Goal: Transaction & Acquisition: Purchase product/service

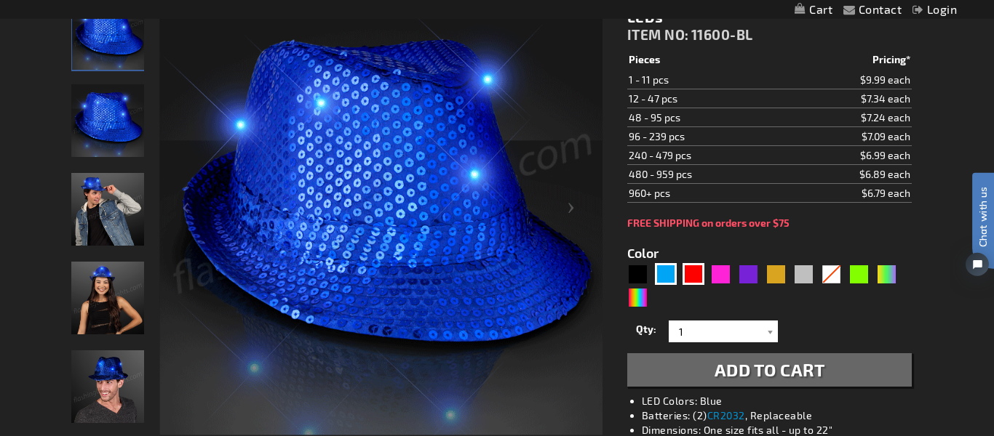
scroll to position [223, 0]
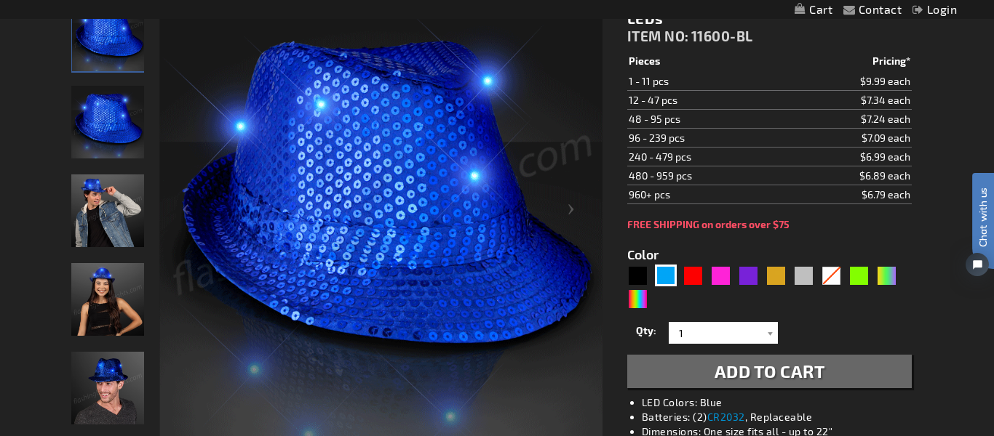
click at [231, 410] on div "Close dialog Get 10% Off Subscribe and save [DATE] Unlock Offer Submit" at bounding box center [497, 218] width 994 height 436
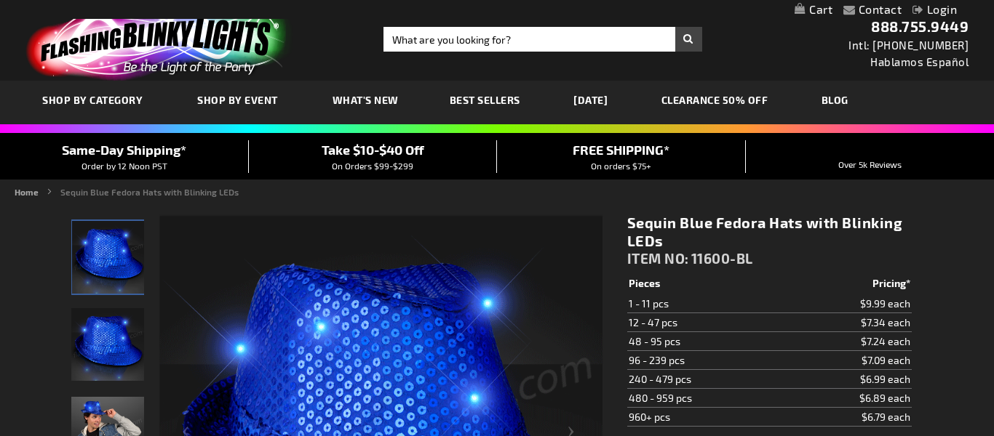
drag, startPoint x: 891, startPoint y: 304, endPoint x: 890, endPoint y: 311, distance: 7.4
click at [890, 311] on td "$9.99 each" at bounding box center [847, 304] width 127 height 19
click at [340, 343] on img at bounding box center [380, 438] width 443 height 443
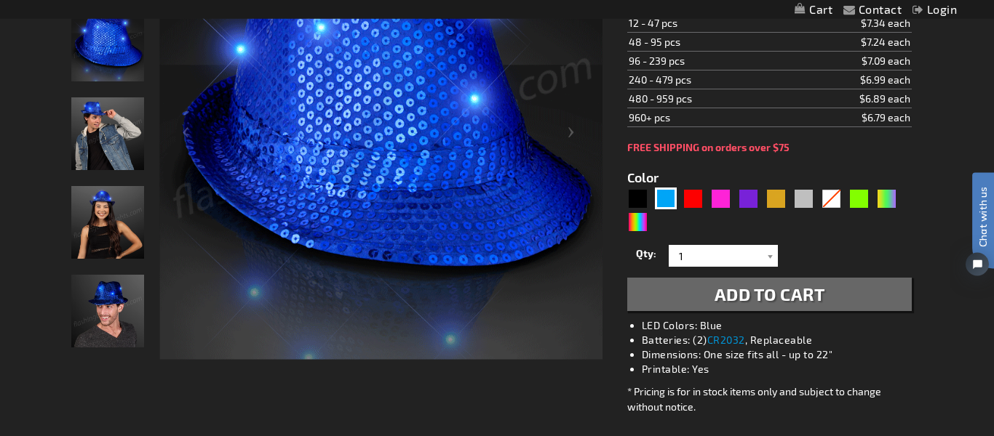
scroll to position [371, 0]
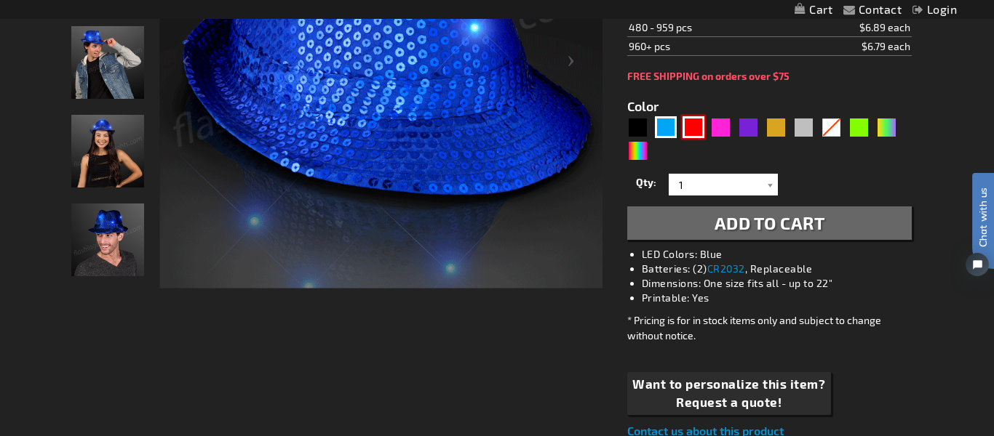
click at [682, 133] on div "Red" at bounding box center [693, 127] width 22 height 22
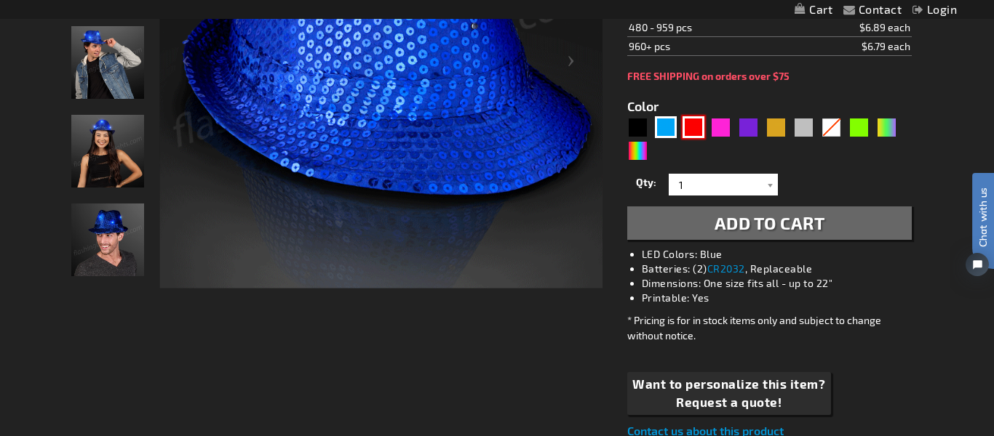
type input "5641"
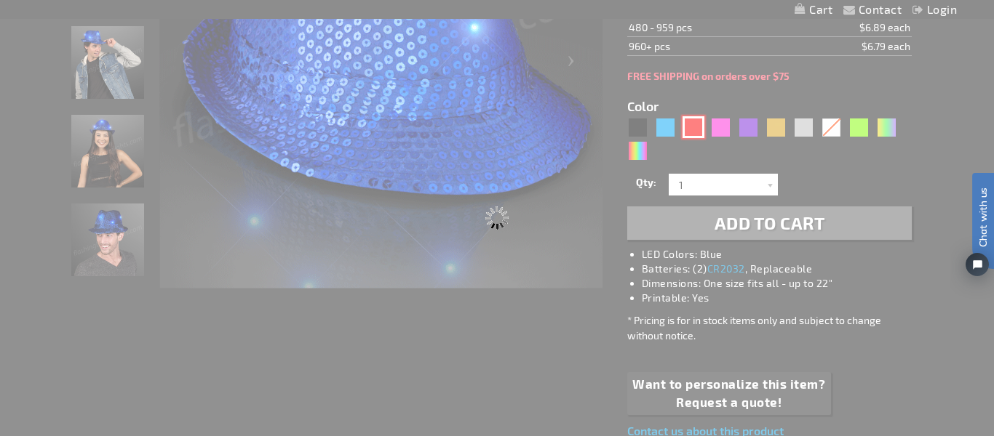
type input "11600-RD"
type input "Customize - Sequin Red Fedora Hats with Blinking LEDs - ITEM NO: 11600-RD"
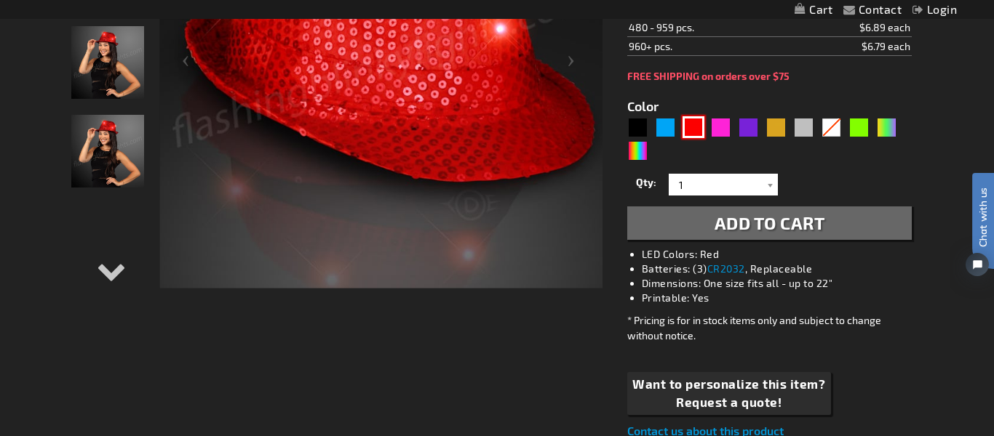
click at [112, 65] on img at bounding box center [107, 62] width 73 height 73
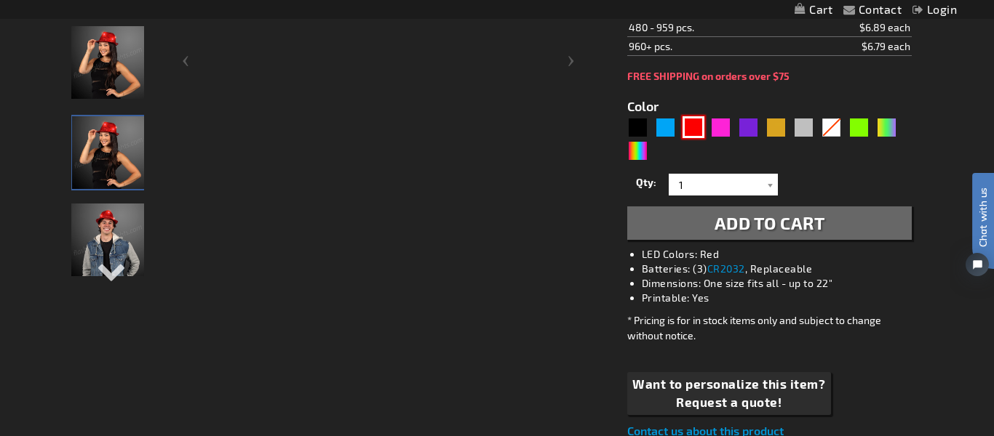
click at [112, 65] on img at bounding box center [107, 62] width 73 height 73
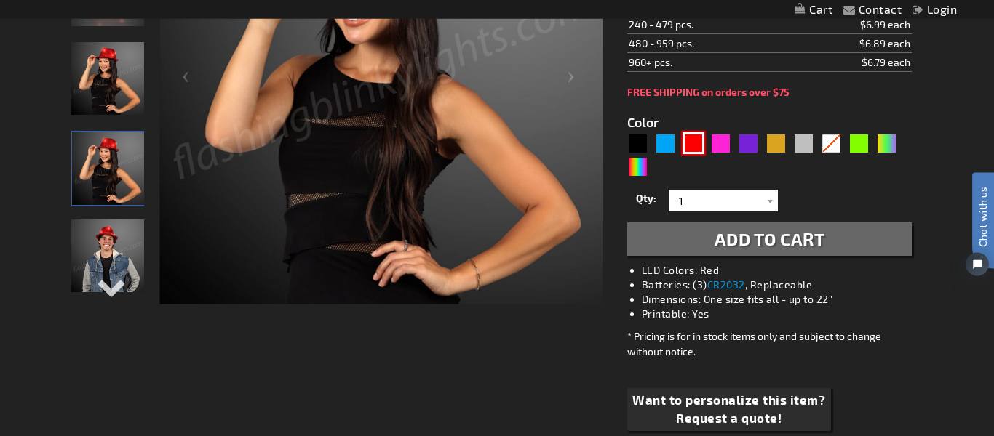
scroll to position [148, 0]
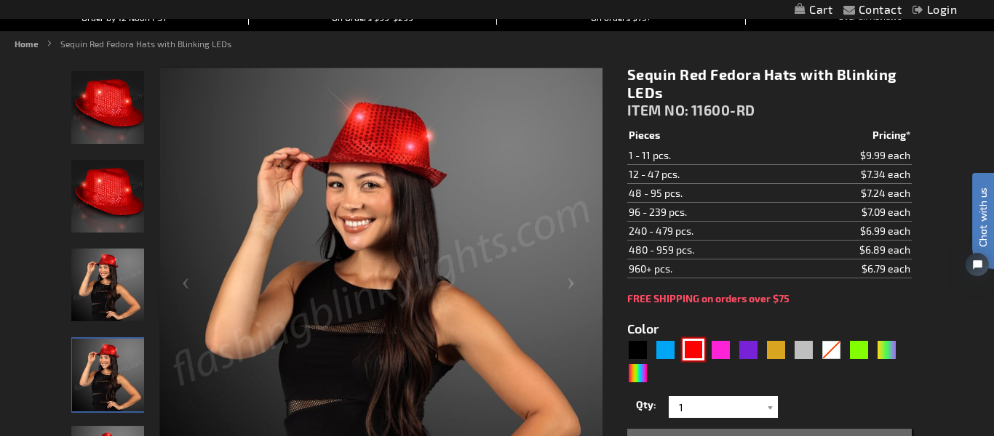
click at [101, 206] on img at bounding box center [107, 196] width 73 height 73
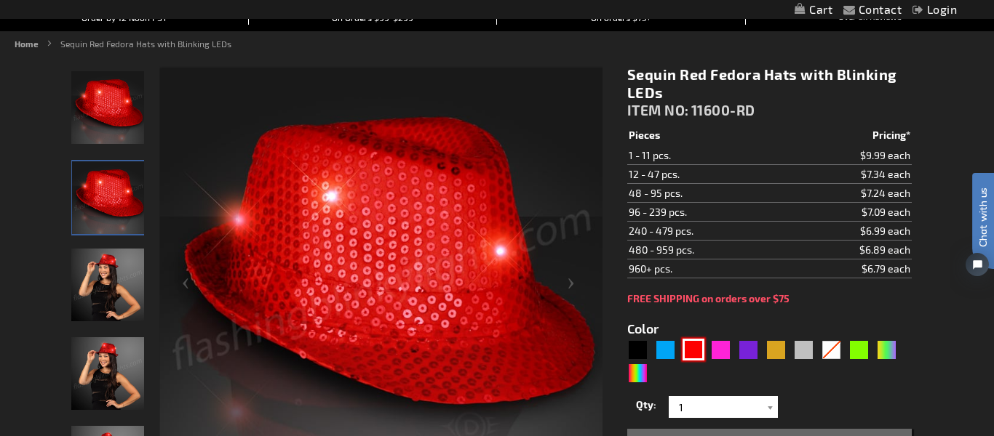
click at [111, 300] on img at bounding box center [107, 285] width 73 height 73
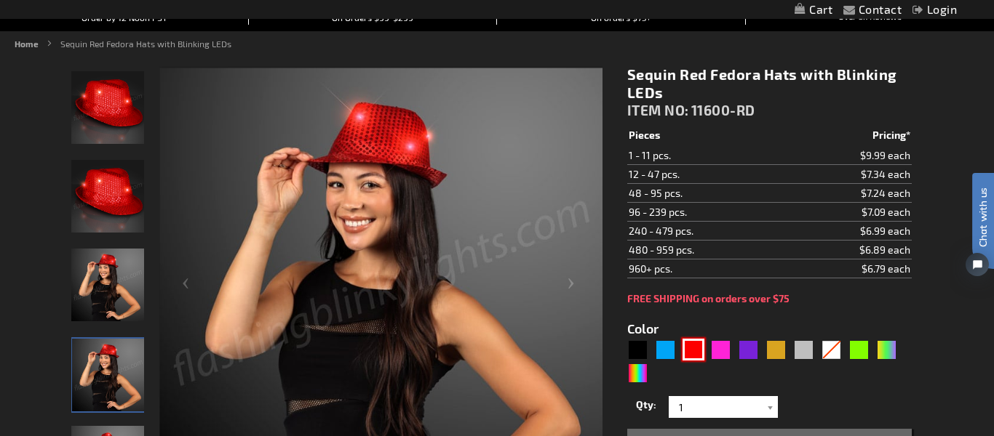
click at [114, 393] on img at bounding box center [108, 375] width 73 height 73
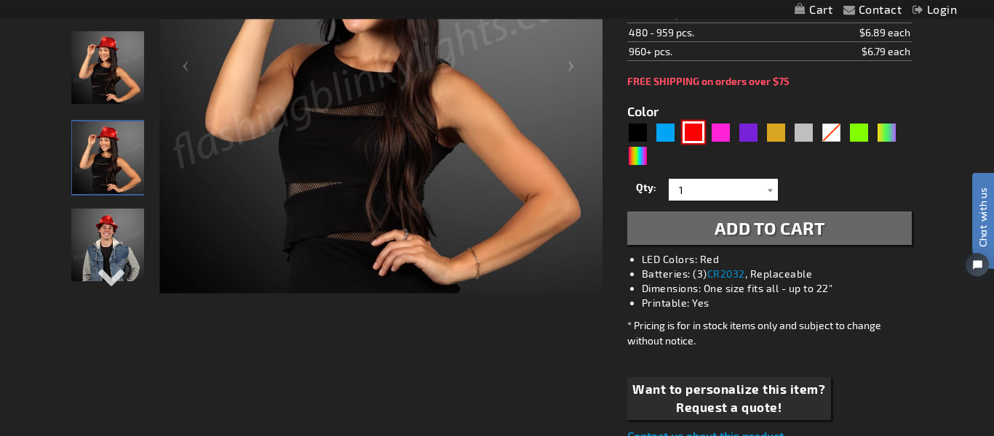
scroll to position [297, 0]
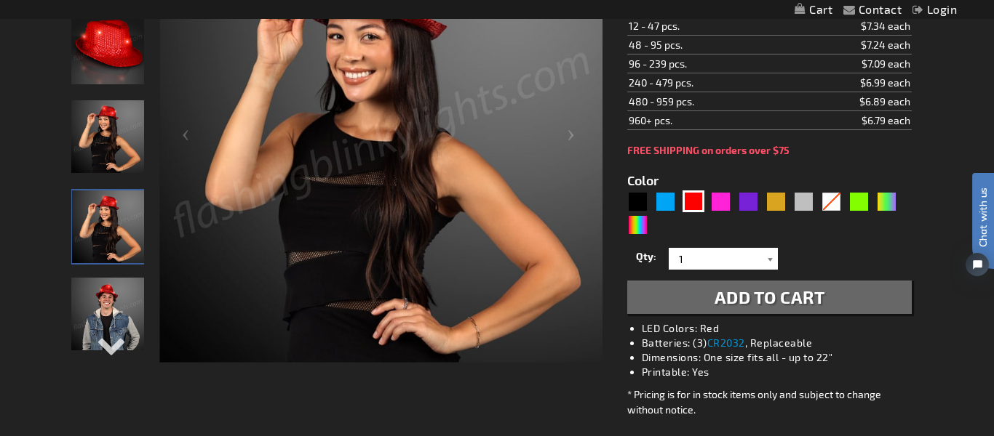
click at [769, 259] on div at bounding box center [770, 259] width 15 height 22
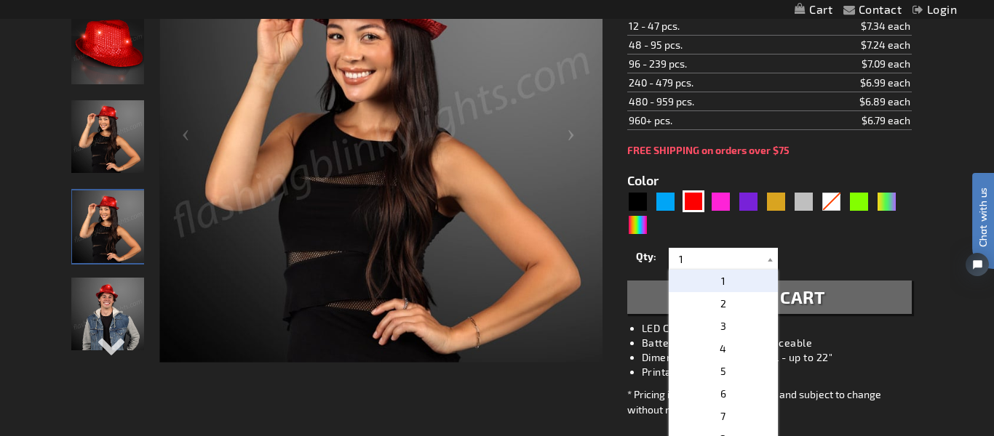
click at [727, 276] on p "1" at bounding box center [723, 281] width 109 height 23
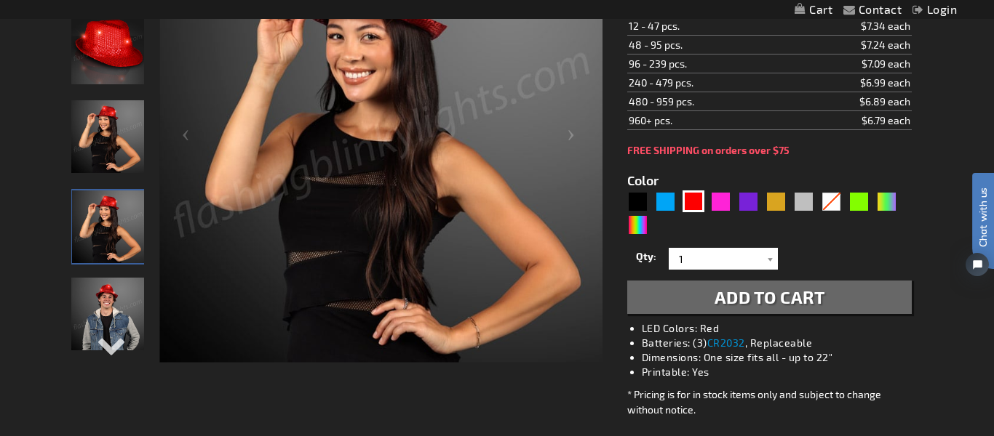
click at [741, 298] on span "Add to Cart" at bounding box center [769, 297] width 111 height 21
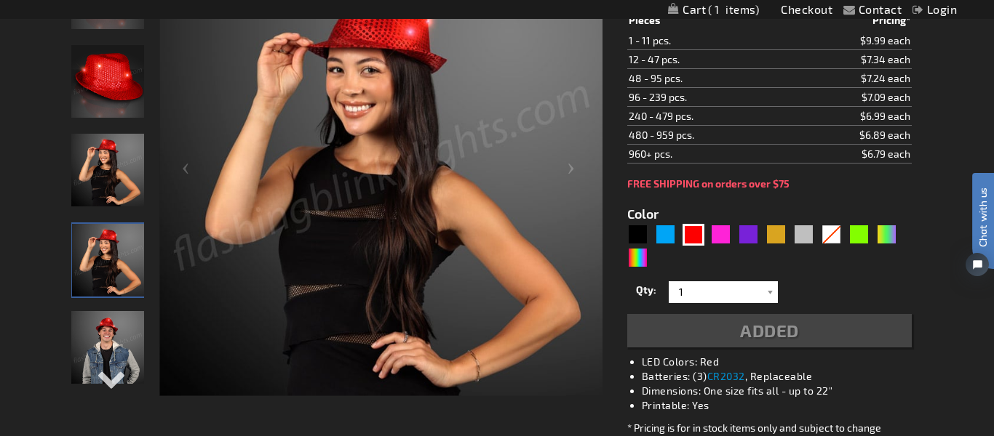
scroll to position [330, 0]
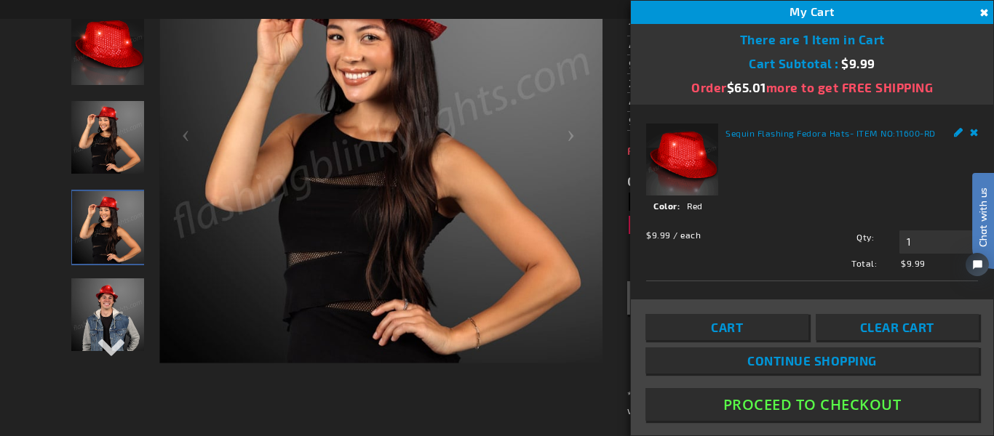
click at [786, 399] on button "Proceed To Checkout" at bounding box center [811, 404] width 333 height 33
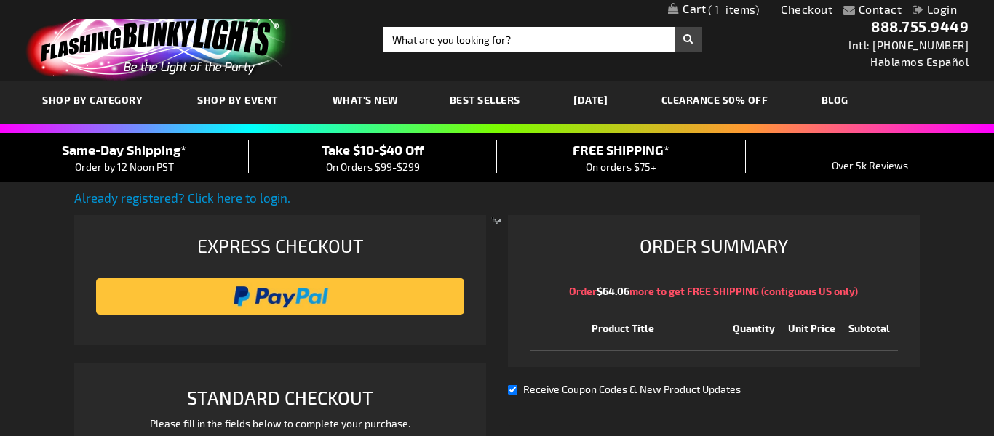
select select "US"
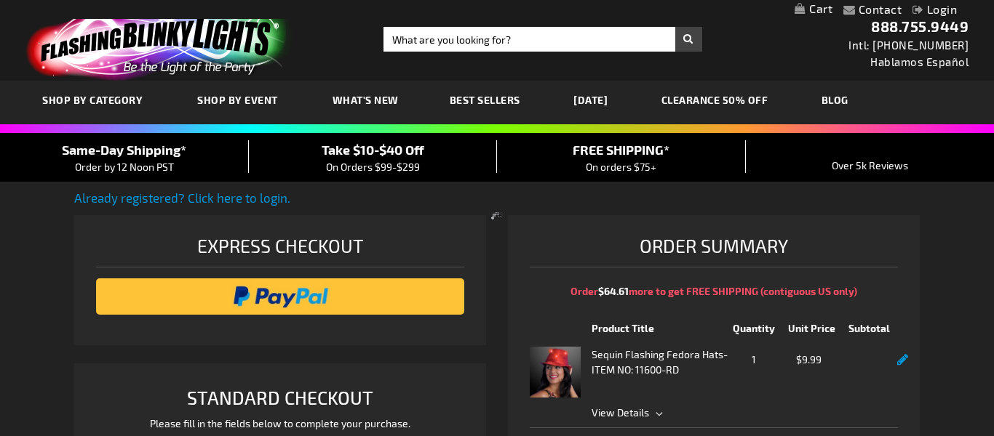
select select "US"
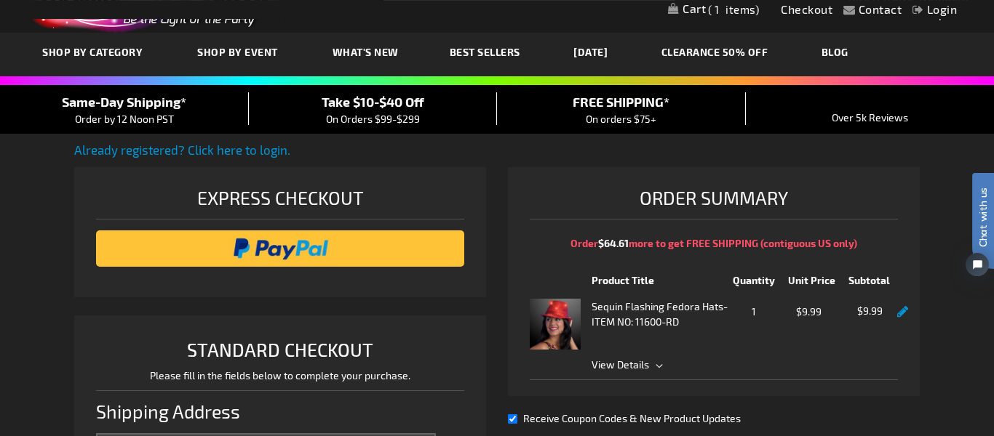
scroll to position [74, 0]
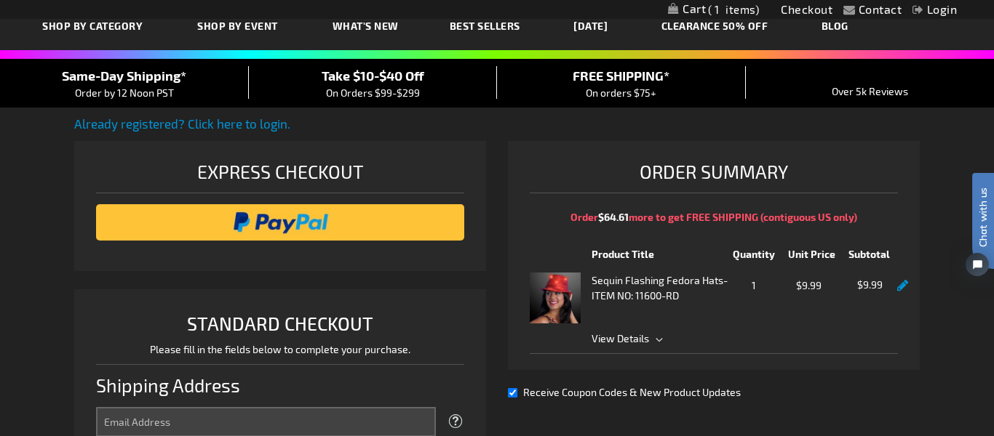
click at [656, 338] on span "View Details" at bounding box center [744, 338] width 306 height 15
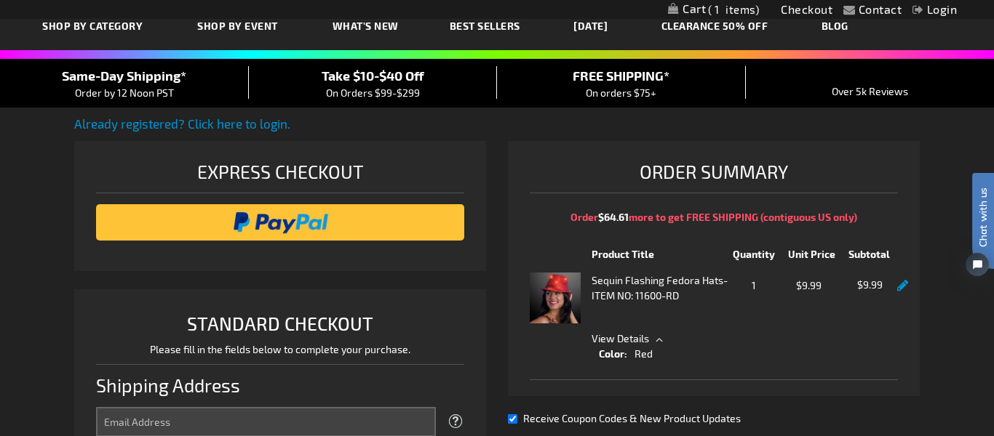
click at [656, 338] on span "View Details" at bounding box center [744, 338] width 306 height 15
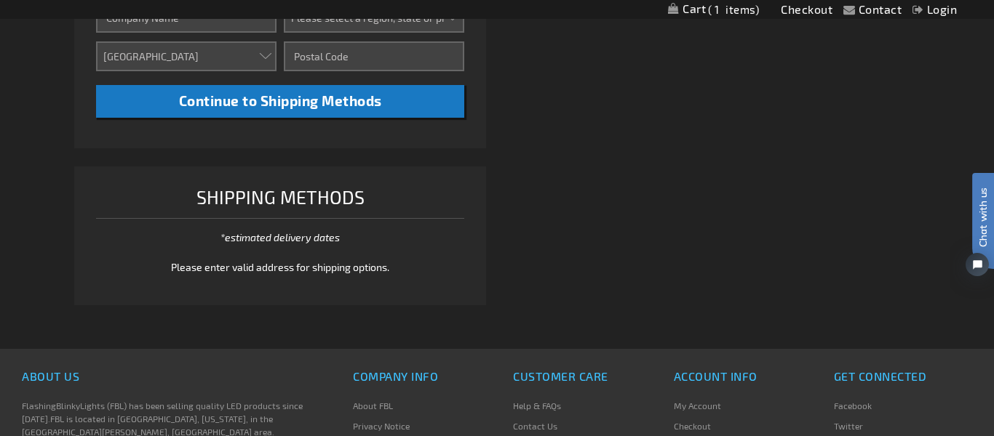
scroll to position [445, 0]
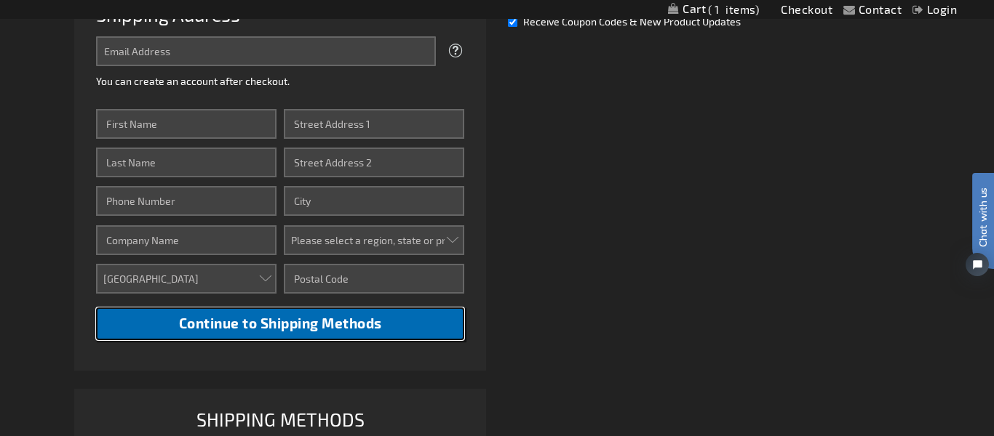
click at [314, 327] on span "Continue to Shipping Methods" at bounding box center [280, 323] width 203 height 17
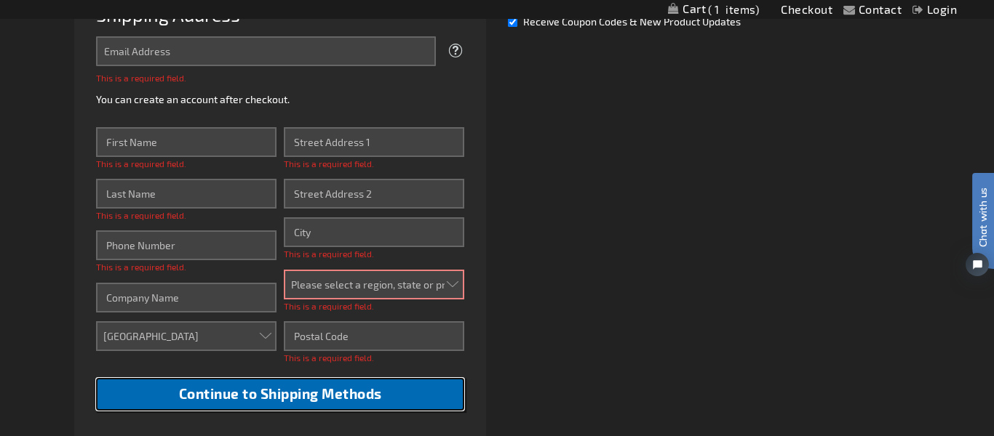
click at [295, 392] on span "Continue to Shipping Methods" at bounding box center [280, 394] width 203 height 17
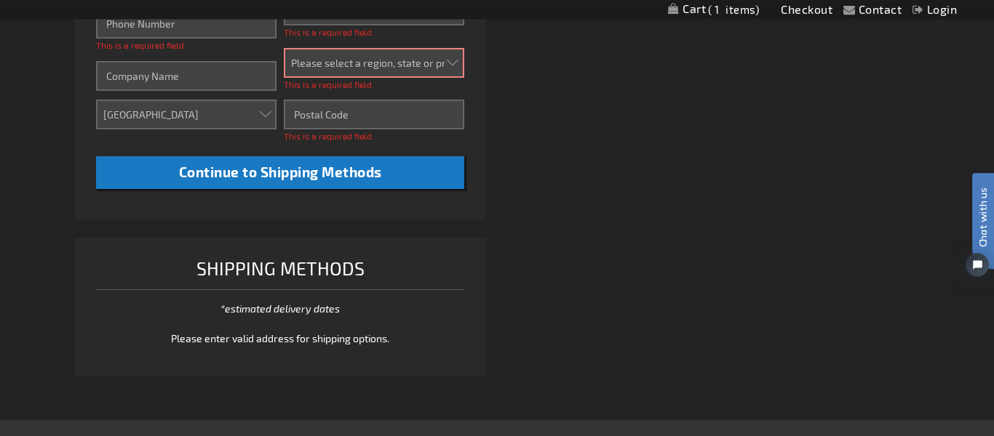
scroll to position [668, 0]
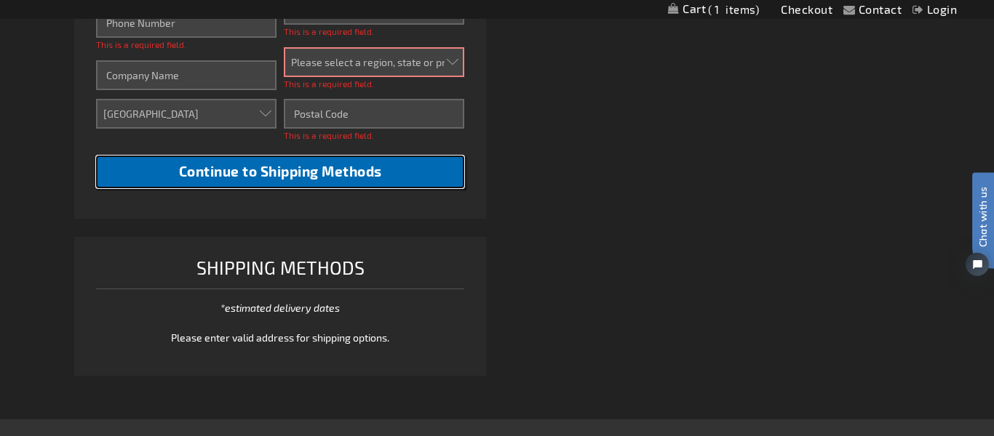
click at [426, 183] on button "Continue to Shipping Methods" at bounding box center [280, 172] width 368 height 33
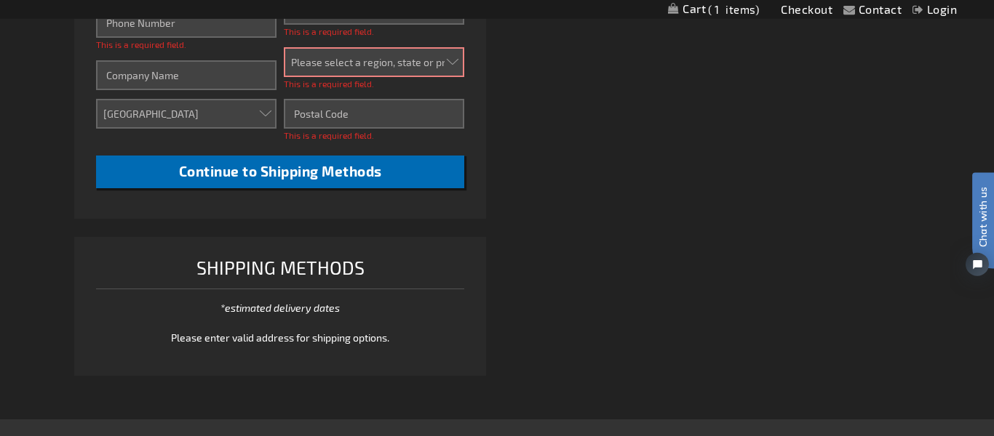
scroll to position [278, 0]
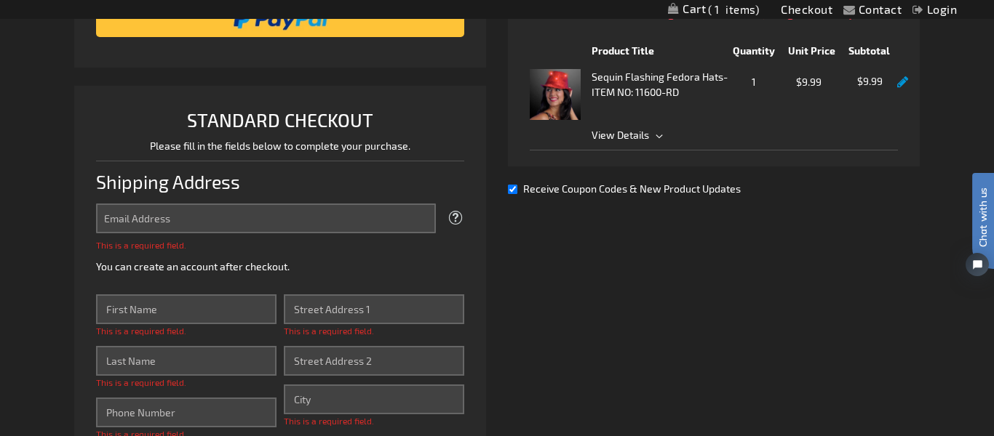
click at [426, 183] on div "Shipping Address" at bounding box center [280, 182] width 368 height 43
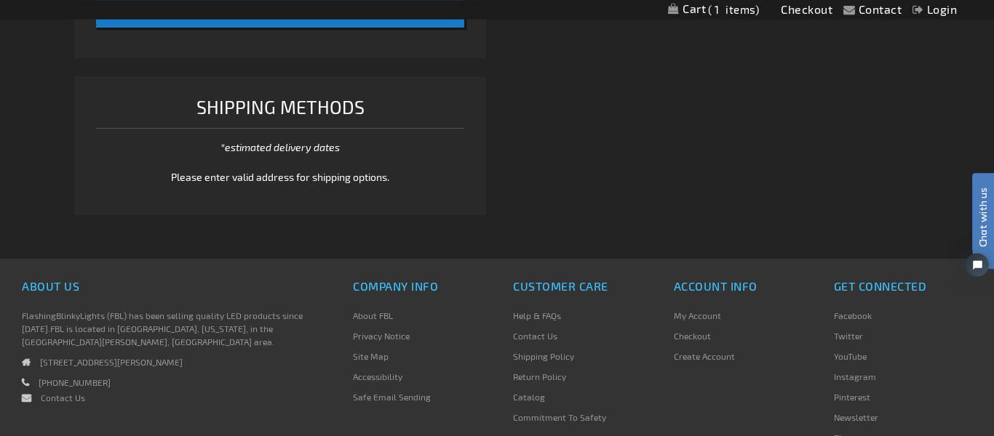
scroll to position [872, 0]
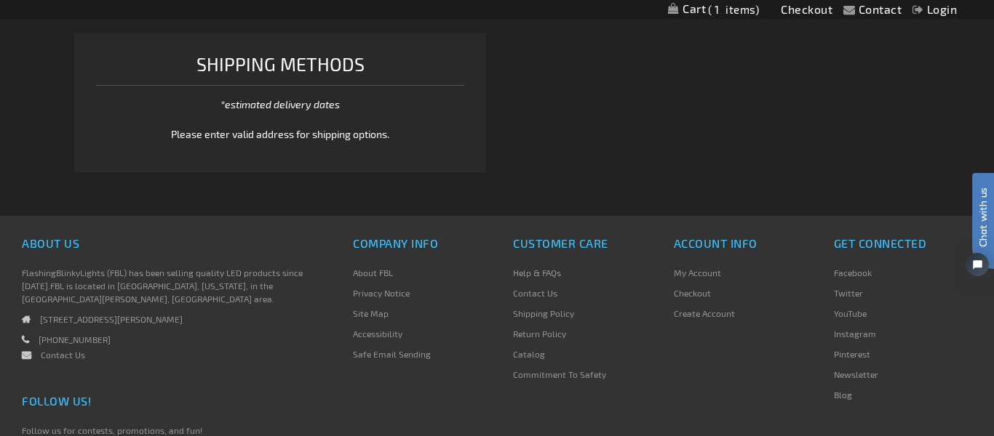
drag, startPoint x: 290, startPoint y: 408, endPoint x: 302, endPoint y: 410, distance: 12.5
click at [289, 410] on div "Follow Us!" at bounding box center [165, 404] width 287 height 26
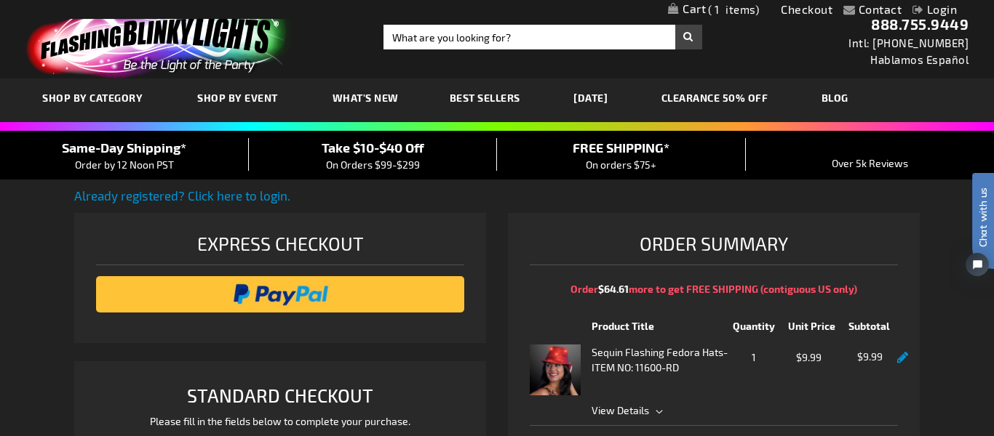
scroll to position [0, 0]
